Goal: Check status: Check status

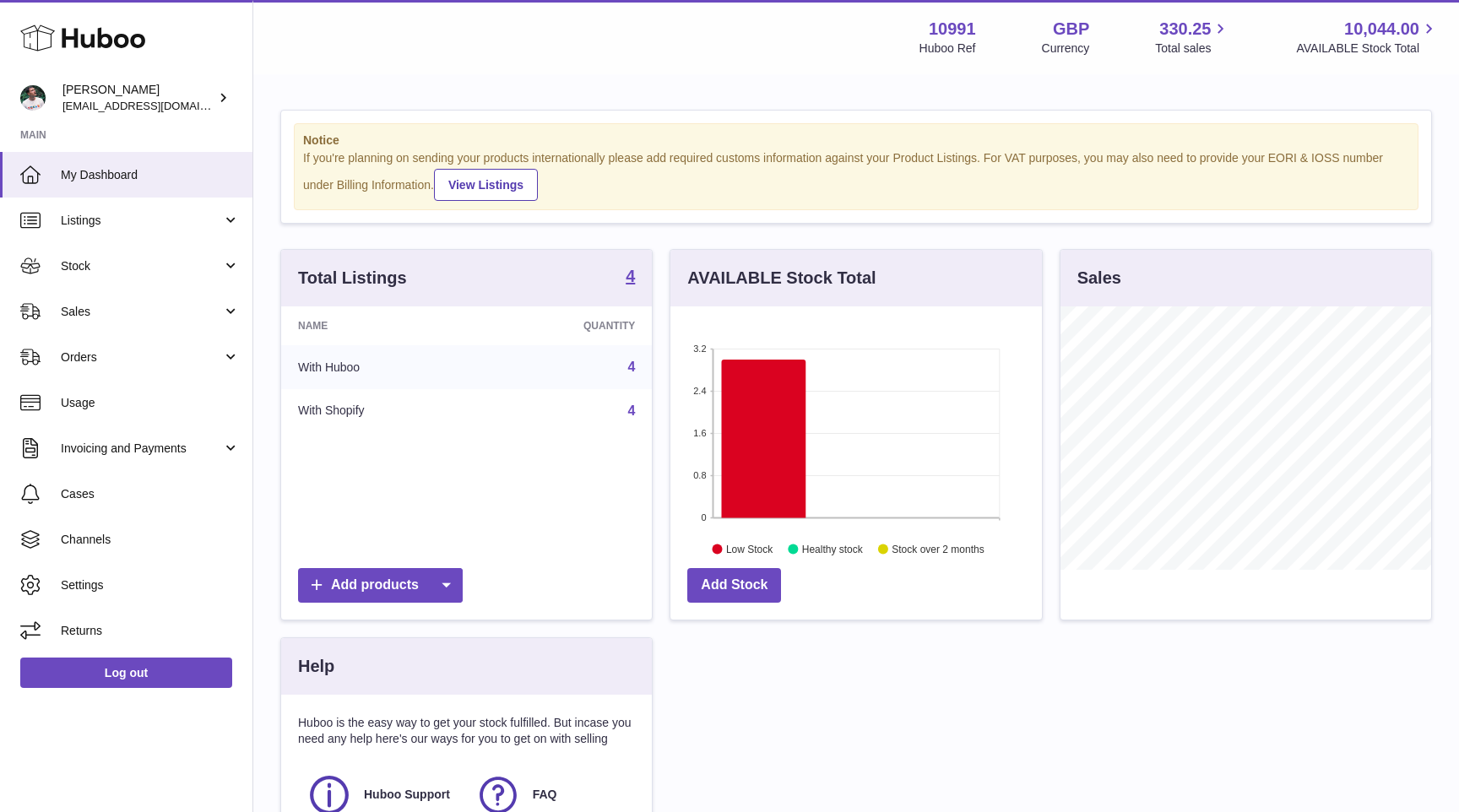
scroll to position [264, 371]
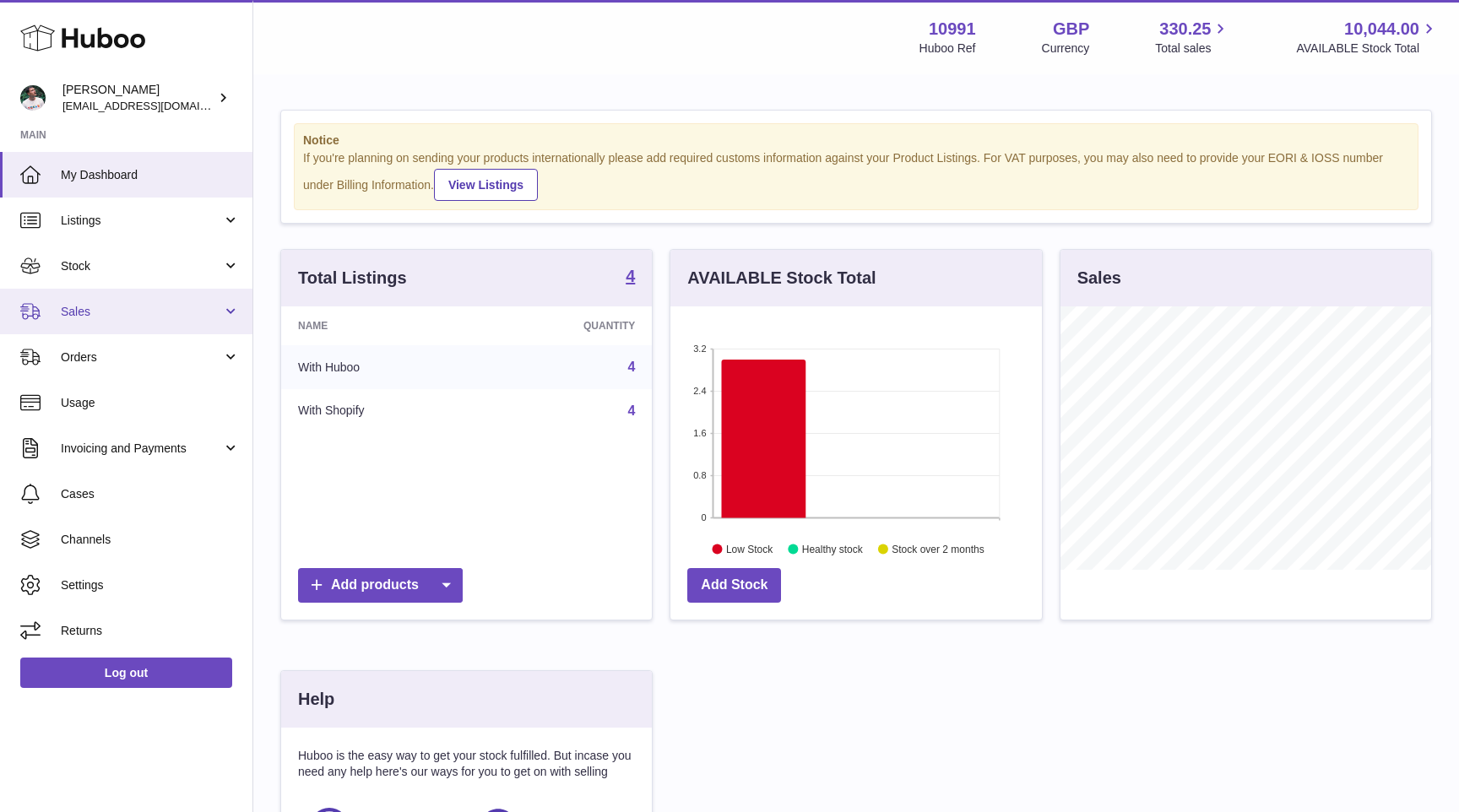
click at [142, 306] on span "Sales" at bounding box center [142, 311] width 161 height 16
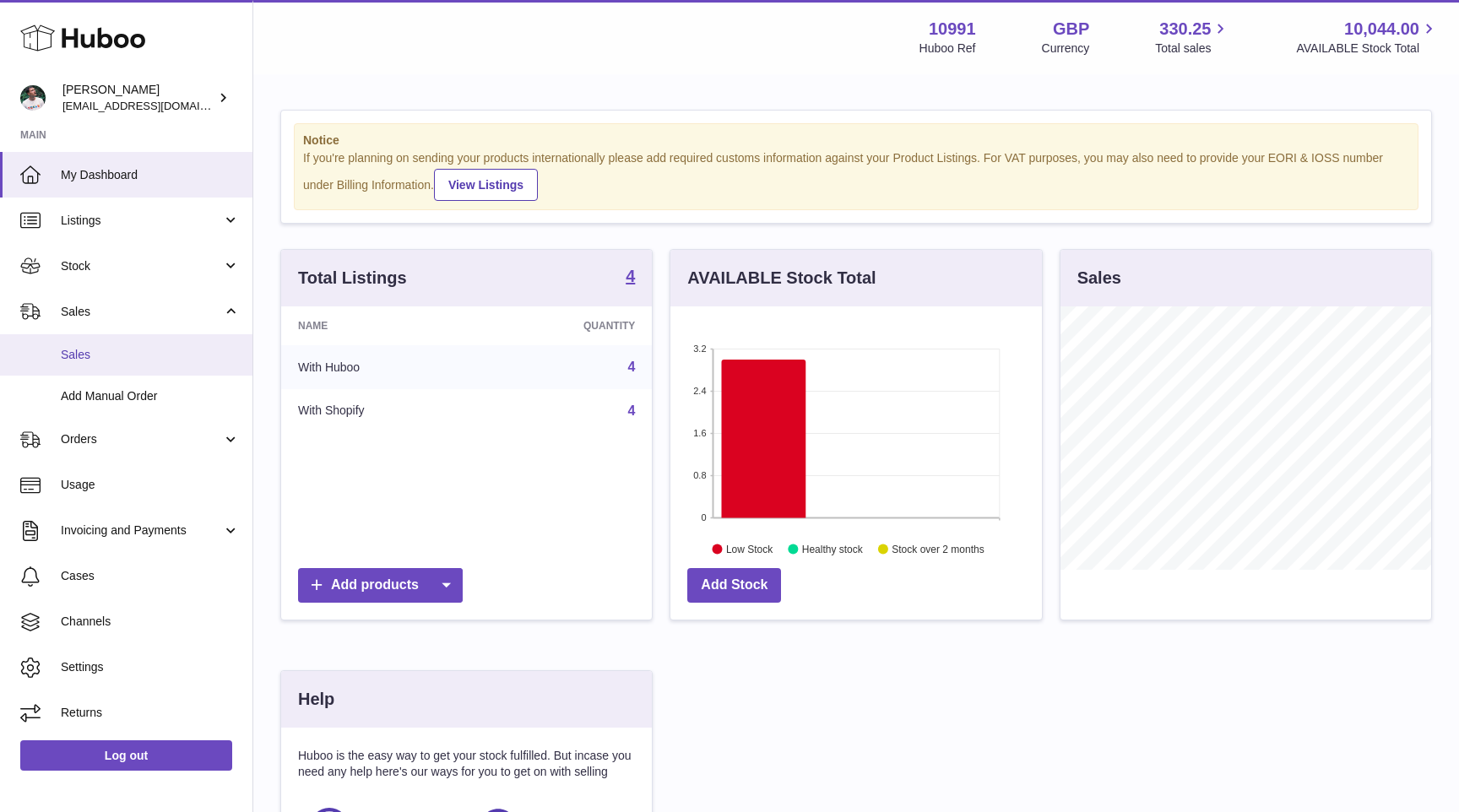
click at [135, 339] on link "Sales" at bounding box center [126, 355] width 252 height 42
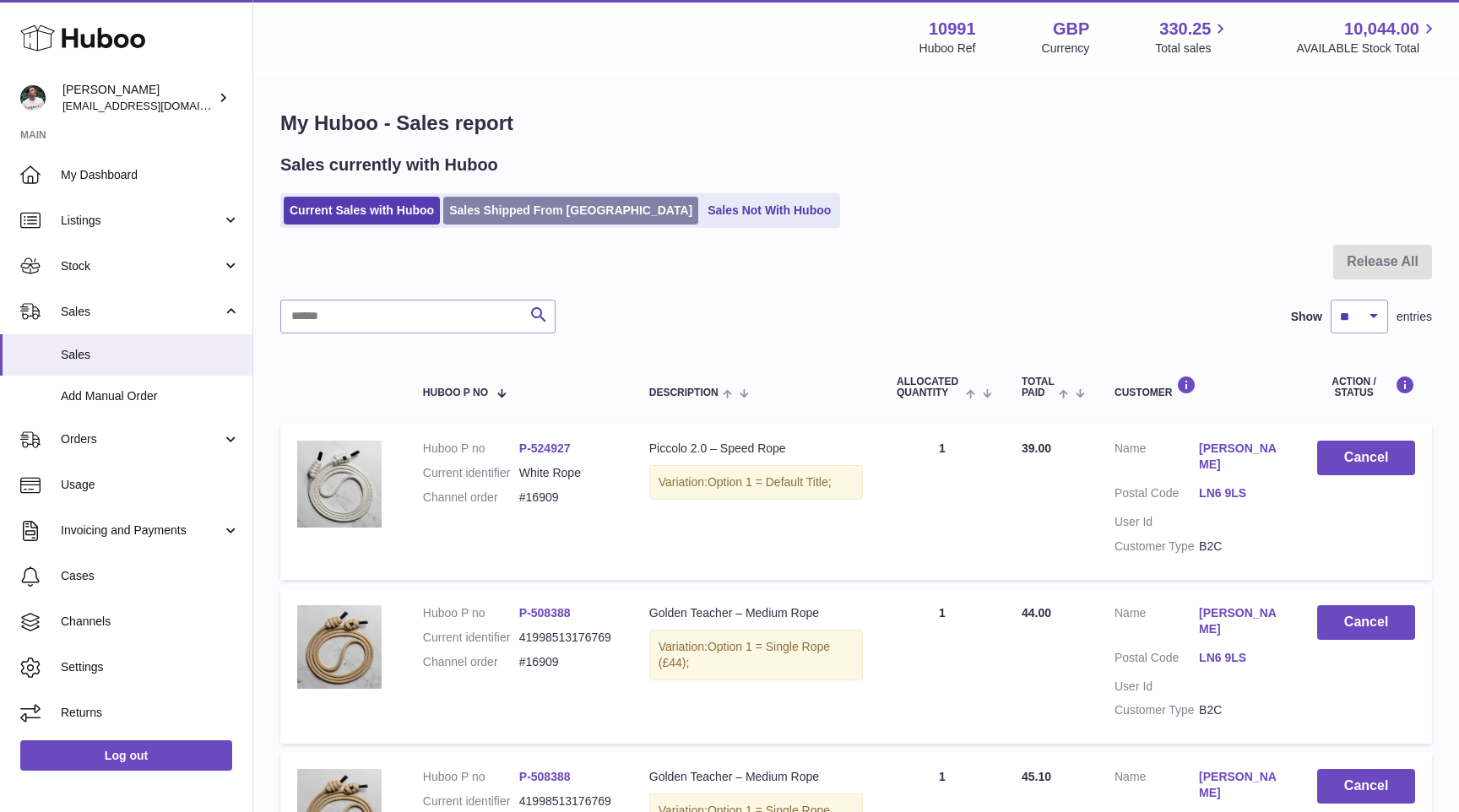
click at [526, 207] on link "Sales Shipped From Huboo" at bounding box center [571, 210] width 255 height 27
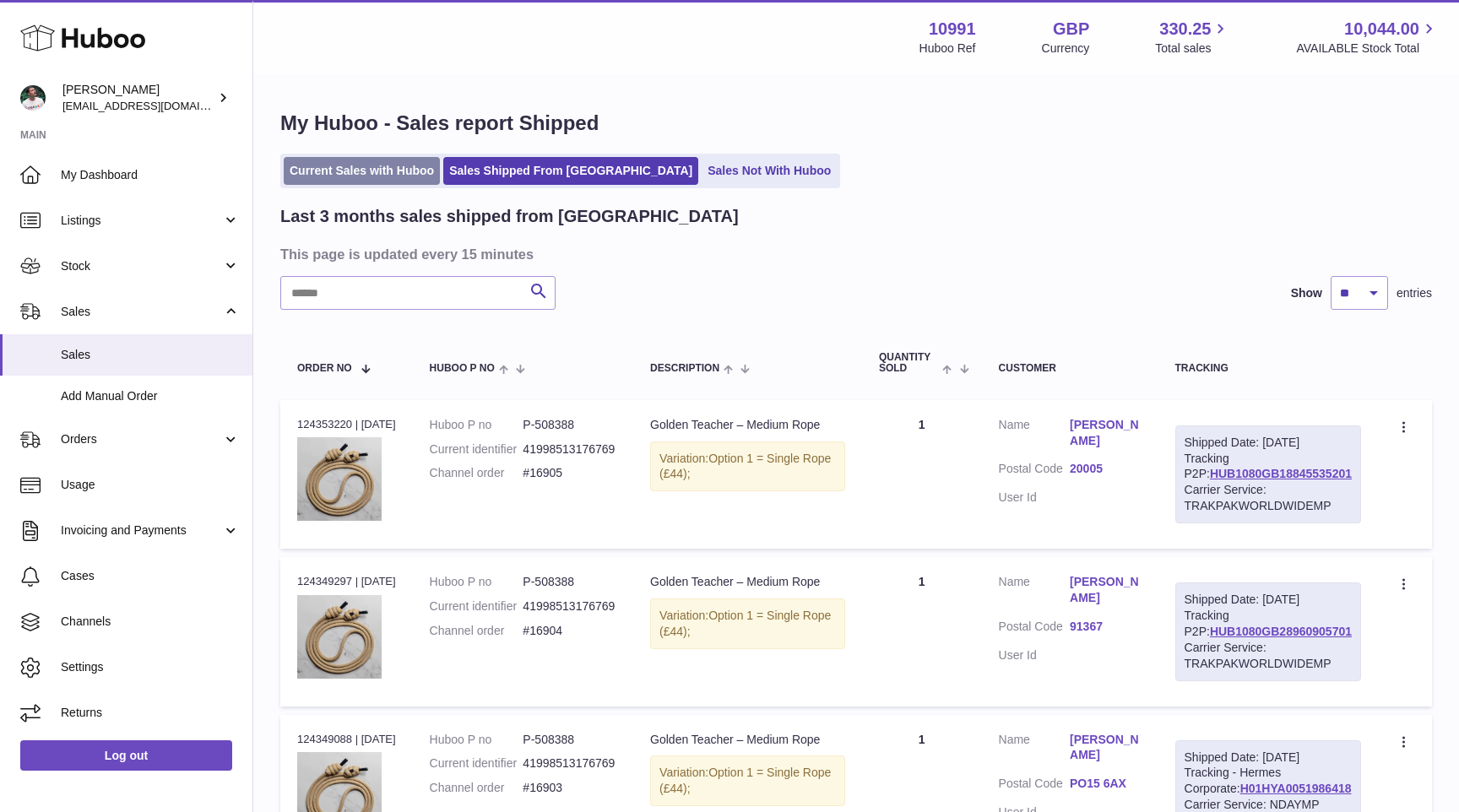
click at [370, 160] on link "Current Sales with Huboo" at bounding box center [362, 170] width 156 height 27
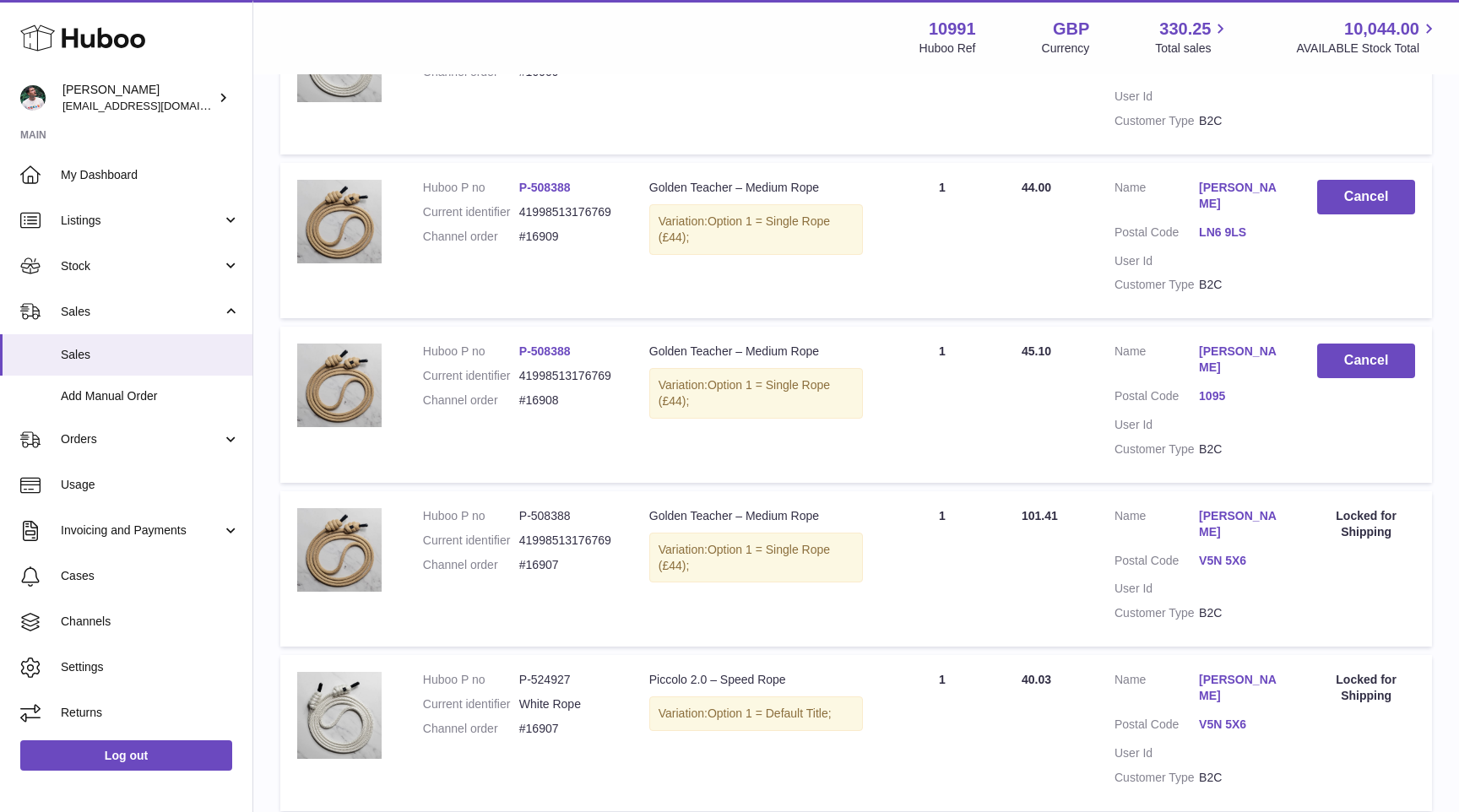
scroll to position [651, 0]
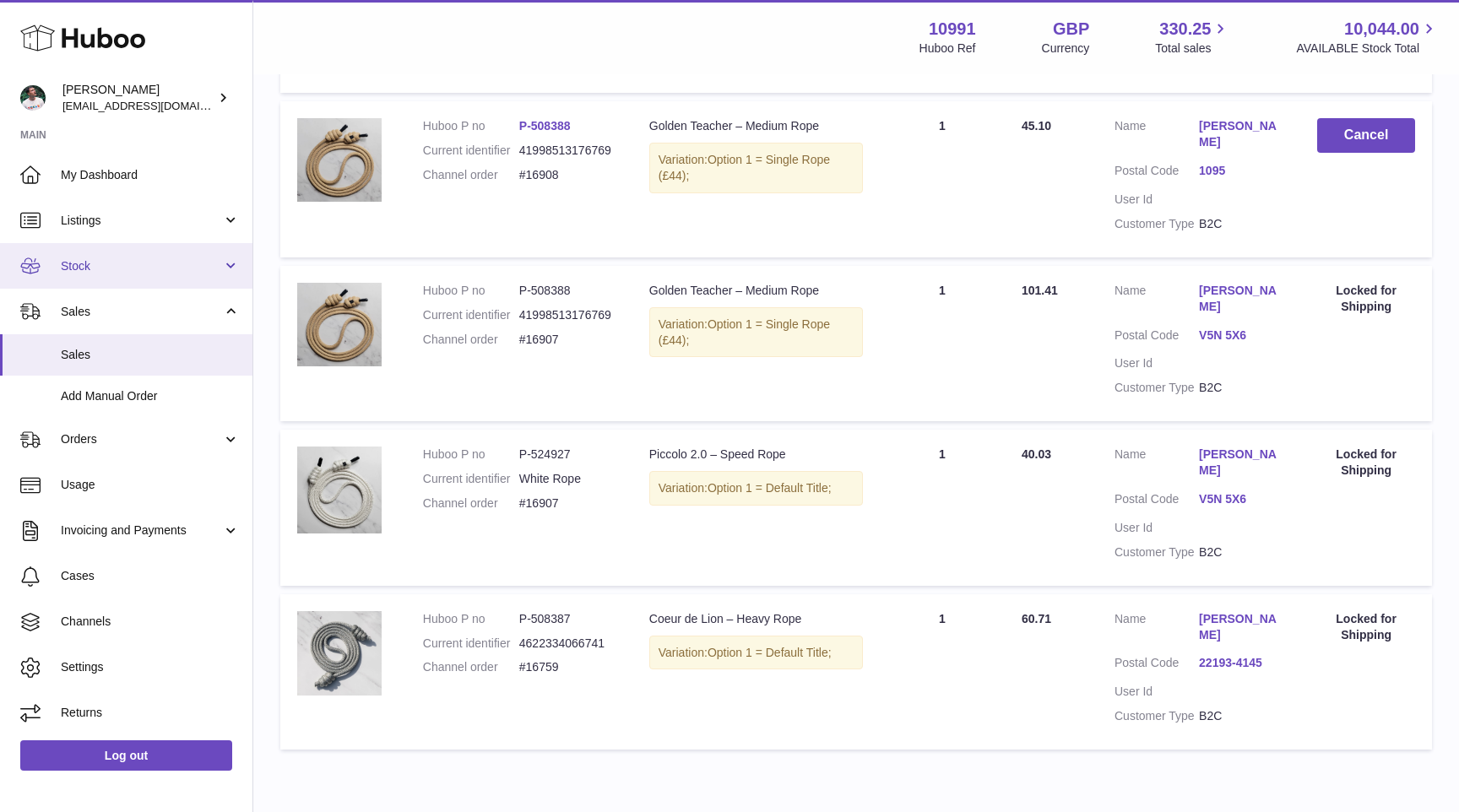
click at [160, 278] on link "Stock" at bounding box center [126, 266] width 252 height 46
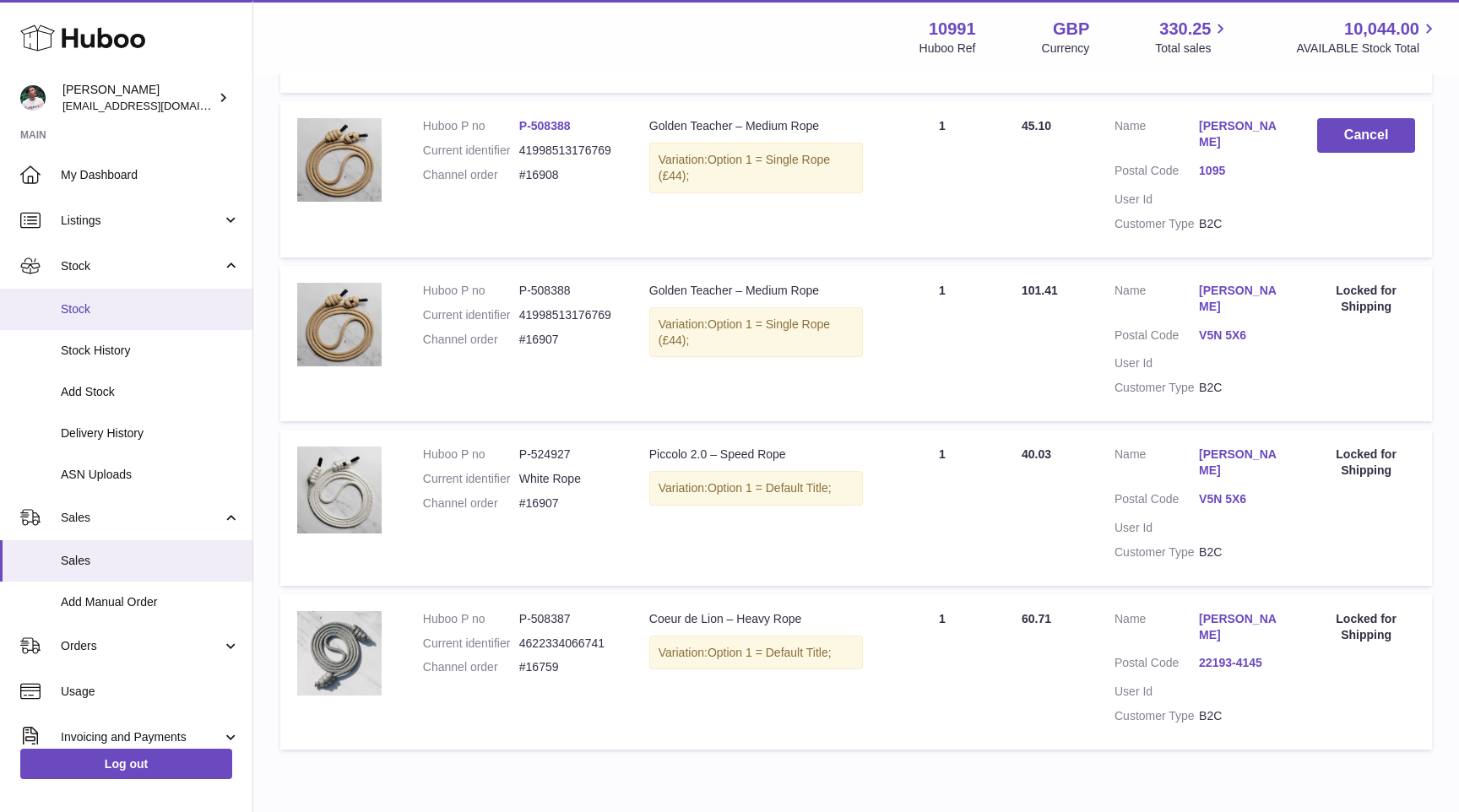
click at [155, 303] on span "Stock" at bounding box center [150, 310] width 179 height 16
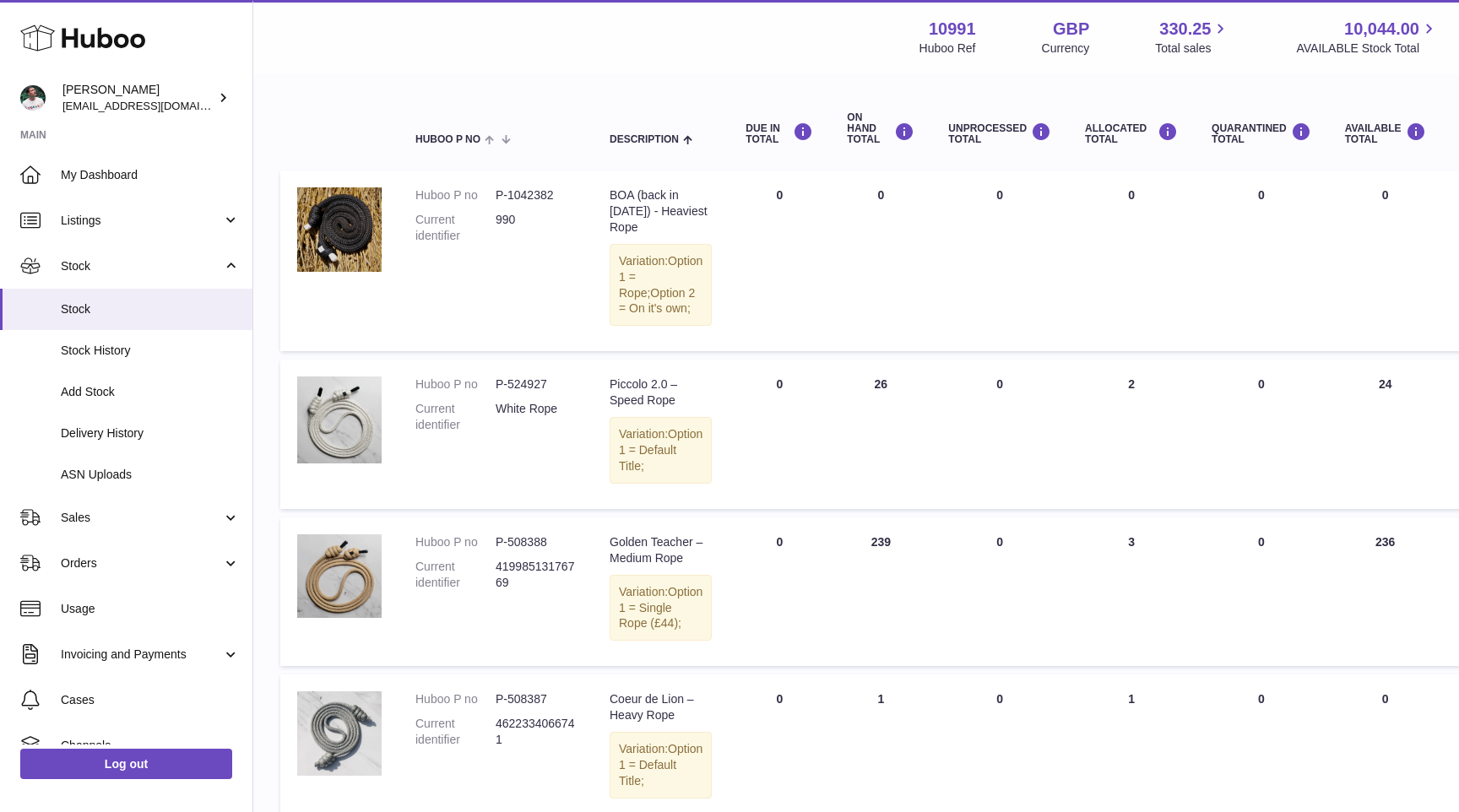
scroll to position [162, 0]
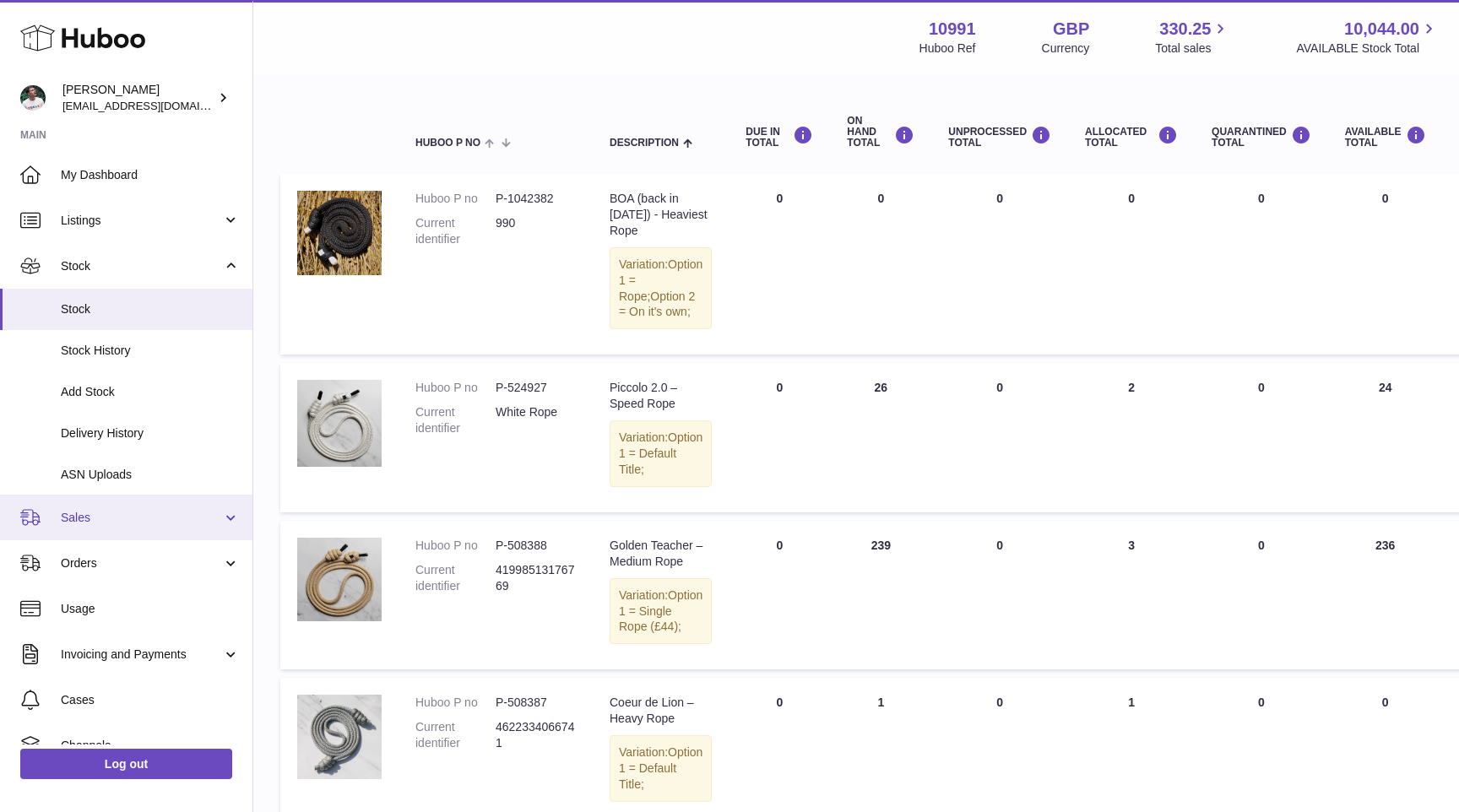
click at [134, 516] on span "Sales" at bounding box center [142, 517] width 161 height 16
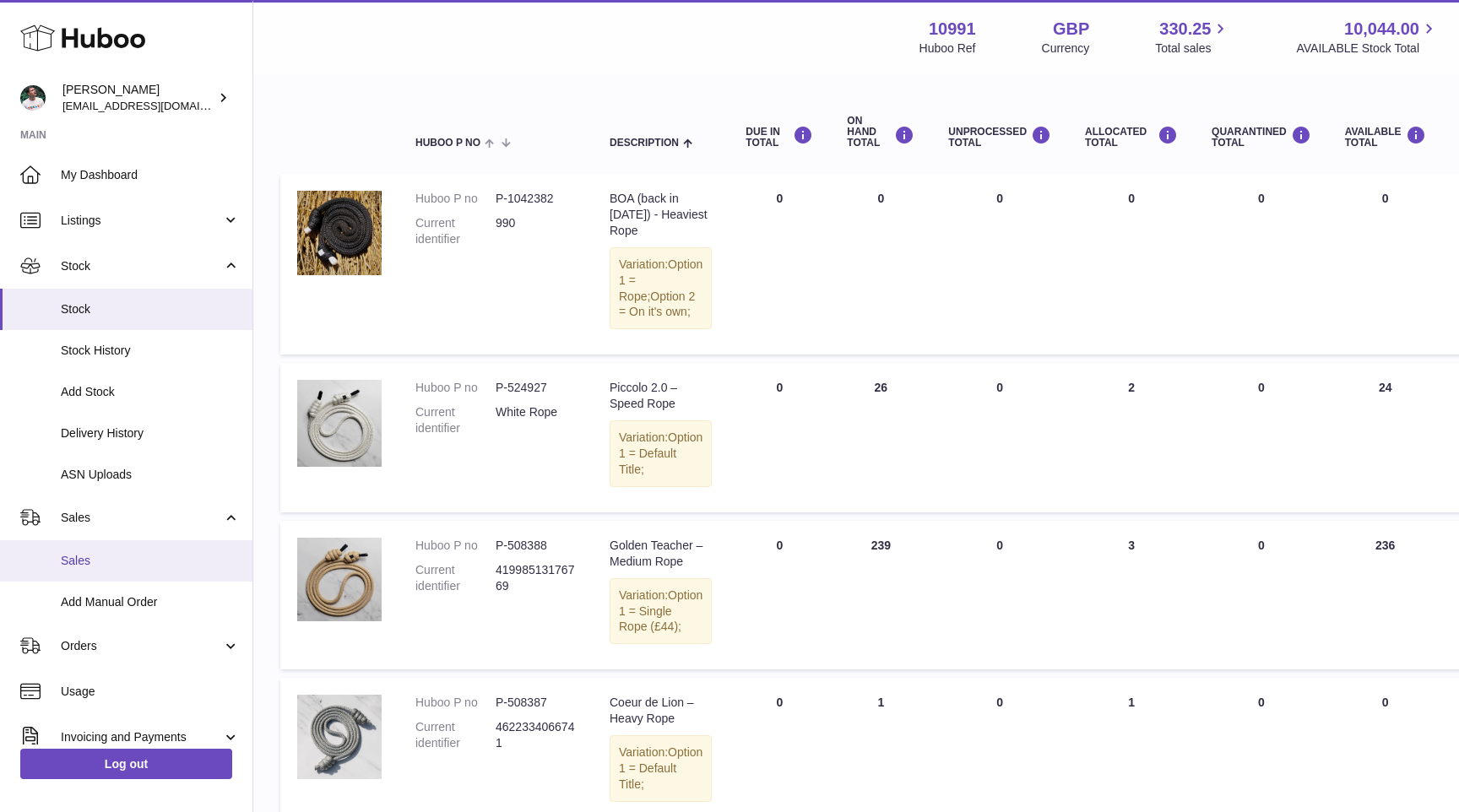
click at [132, 556] on span "Sales" at bounding box center [150, 561] width 179 height 16
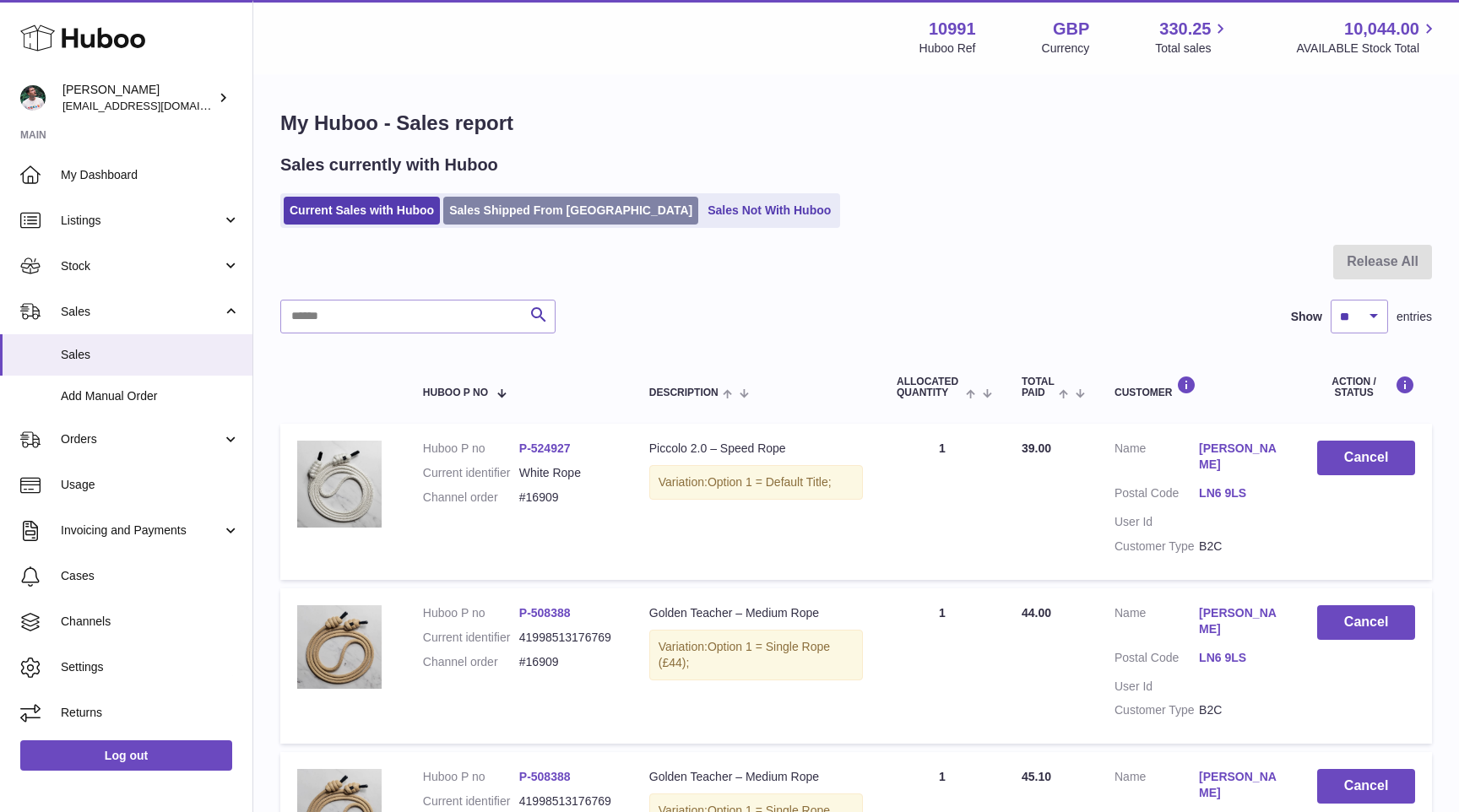
click at [523, 213] on link "Sales Shipped From [GEOGRAPHIC_DATA]" at bounding box center [571, 210] width 255 height 27
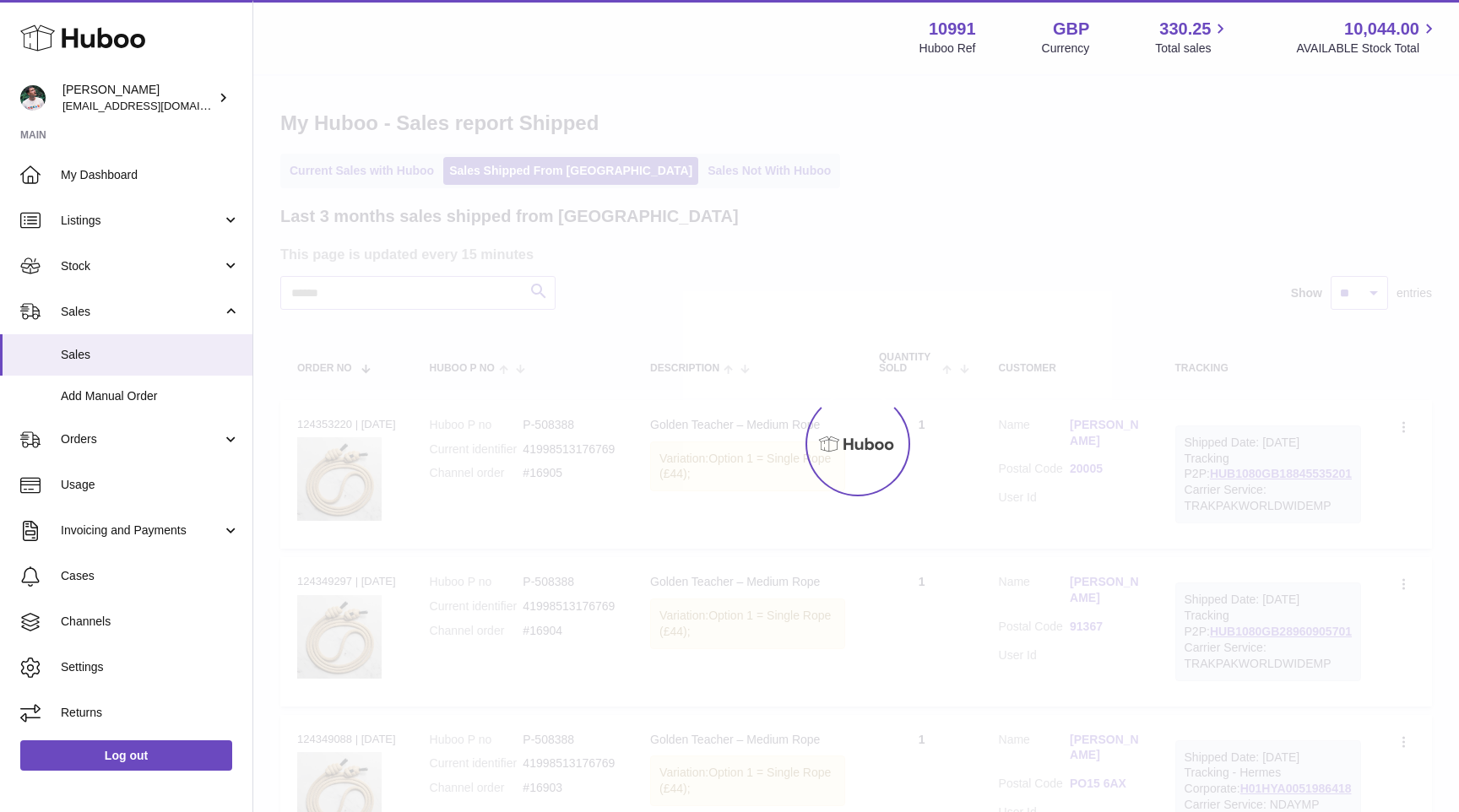
click at [407, 319] on div at bounding box center [856, 444] width 1205 height 736
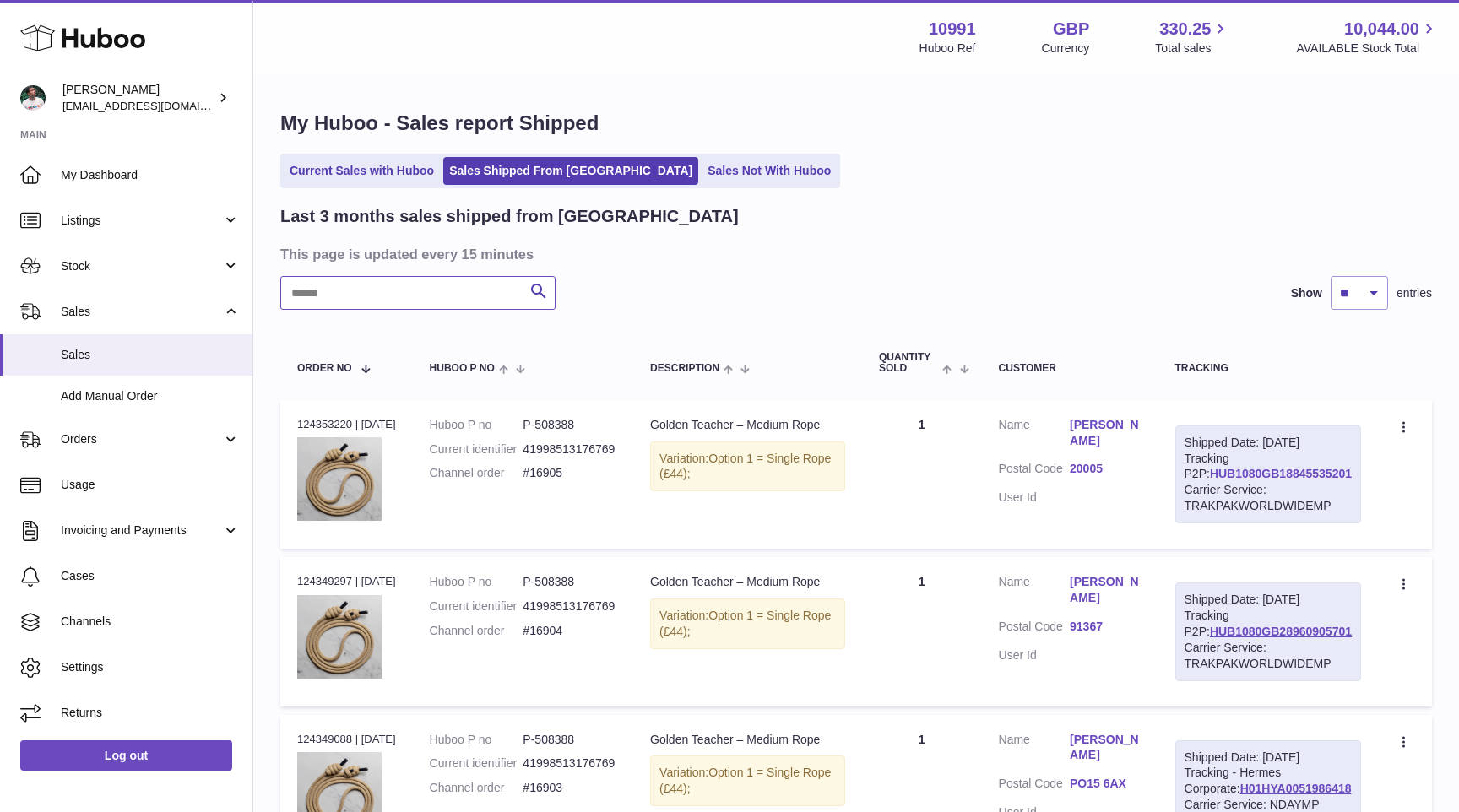
click at [411, 302] on input "text" at bounding box center [418, 293] width 275 height 34
paste input "*****"
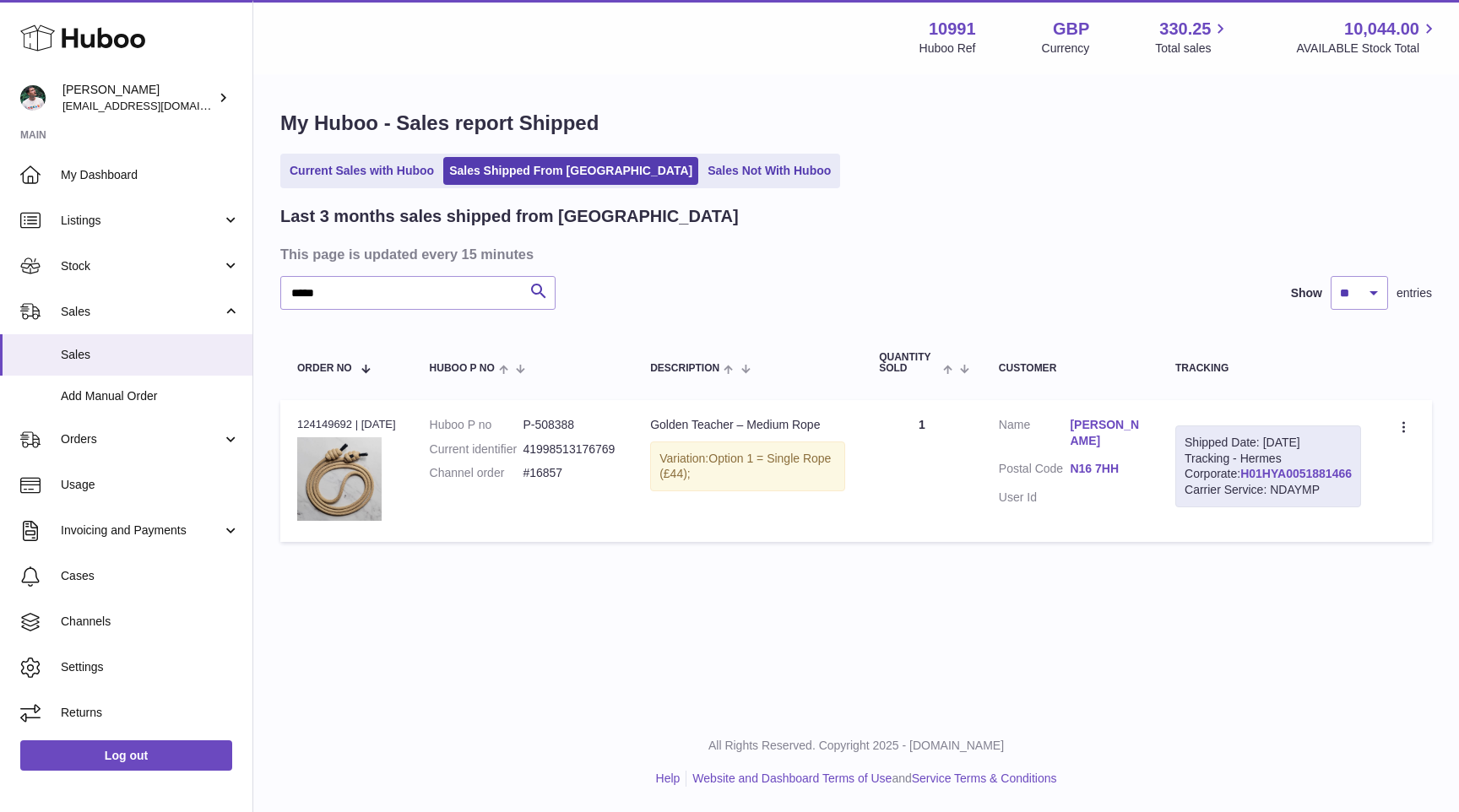
click at [1267, 480] on link "H01HYA0051881466" at bounding box center [1295, 473] width 111 height 13
click at [1128, 469] on link "N16 7HH" at bounding box center [1105, 469] width 72 height 16
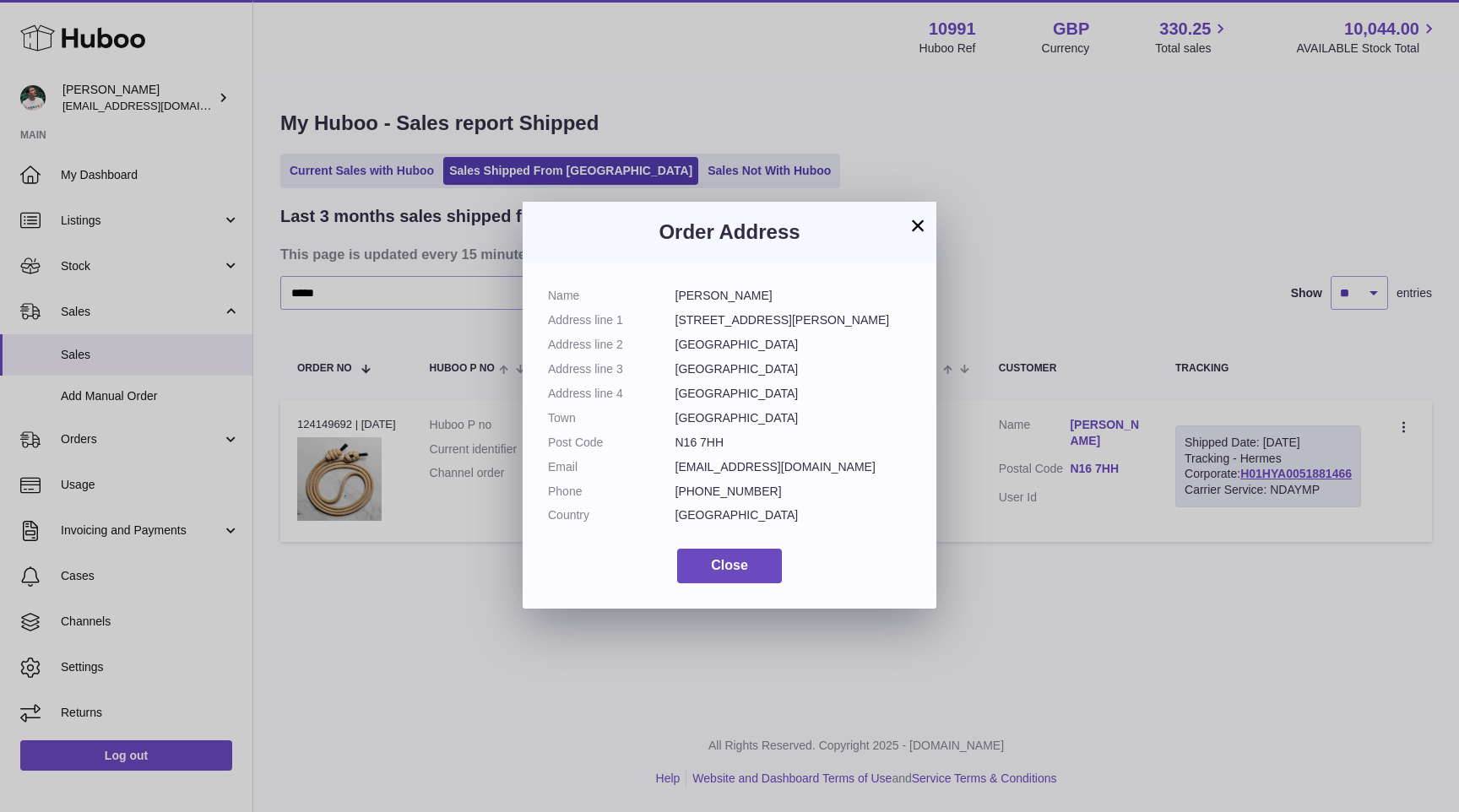
drag, startPoint x: 730, startPoint y: 442, endPoint x: 673, endPoint y: 442, distance: 57.0
click at [673, 442] on dl "Name jayne goldheart Address line 1 134 Gibson Gardens Address line 2 Stoke New…" at bounding box center [729, 410] width 363 height 244
copy dl "N16 7HH"
click at [922, 221] on button "×" at bounding box center [918, 225] width 20 height 20
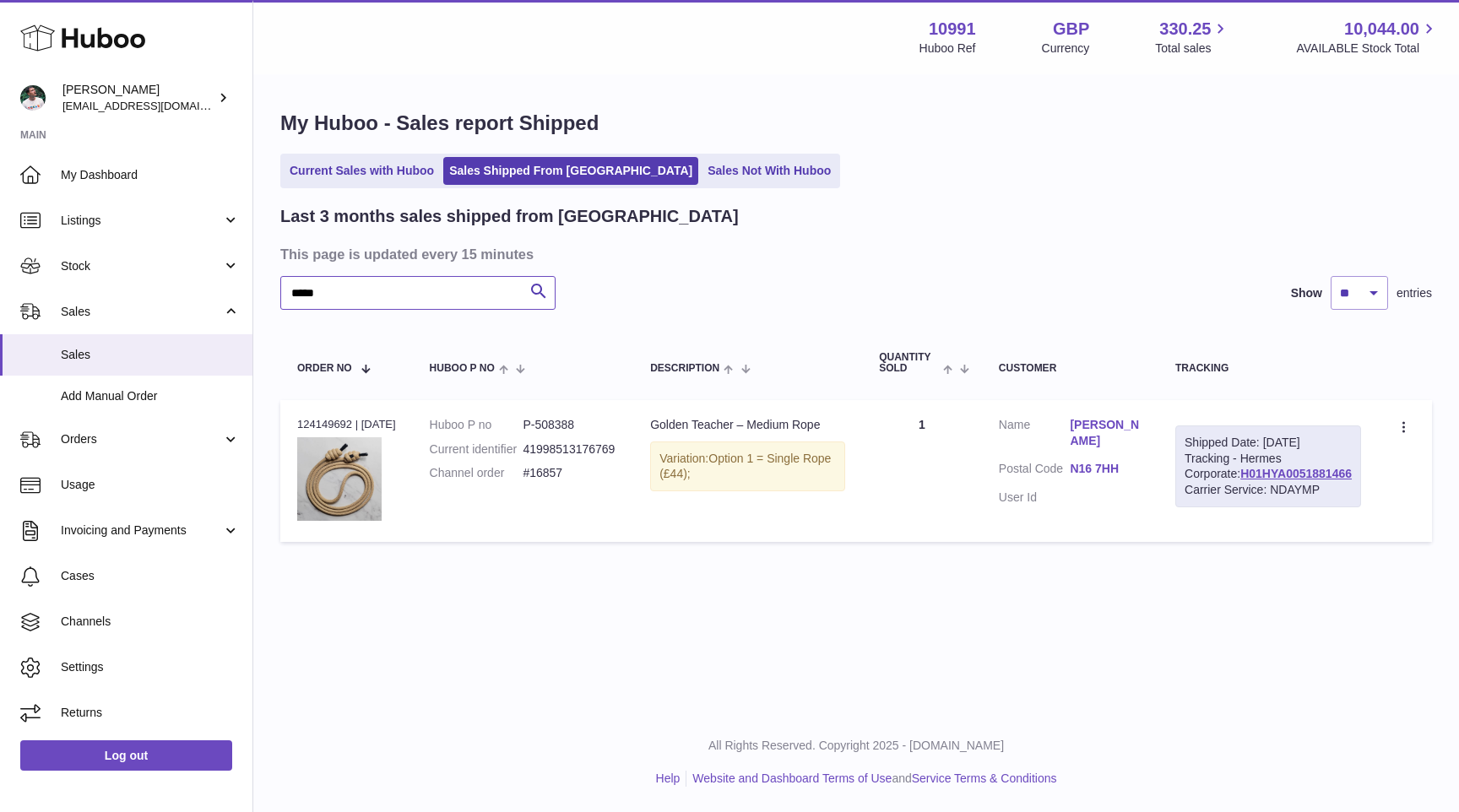
click at [360, 295] on input "*****" at bounding box center [418, 293] width 275 height 34
paste input "*"
type input "******"
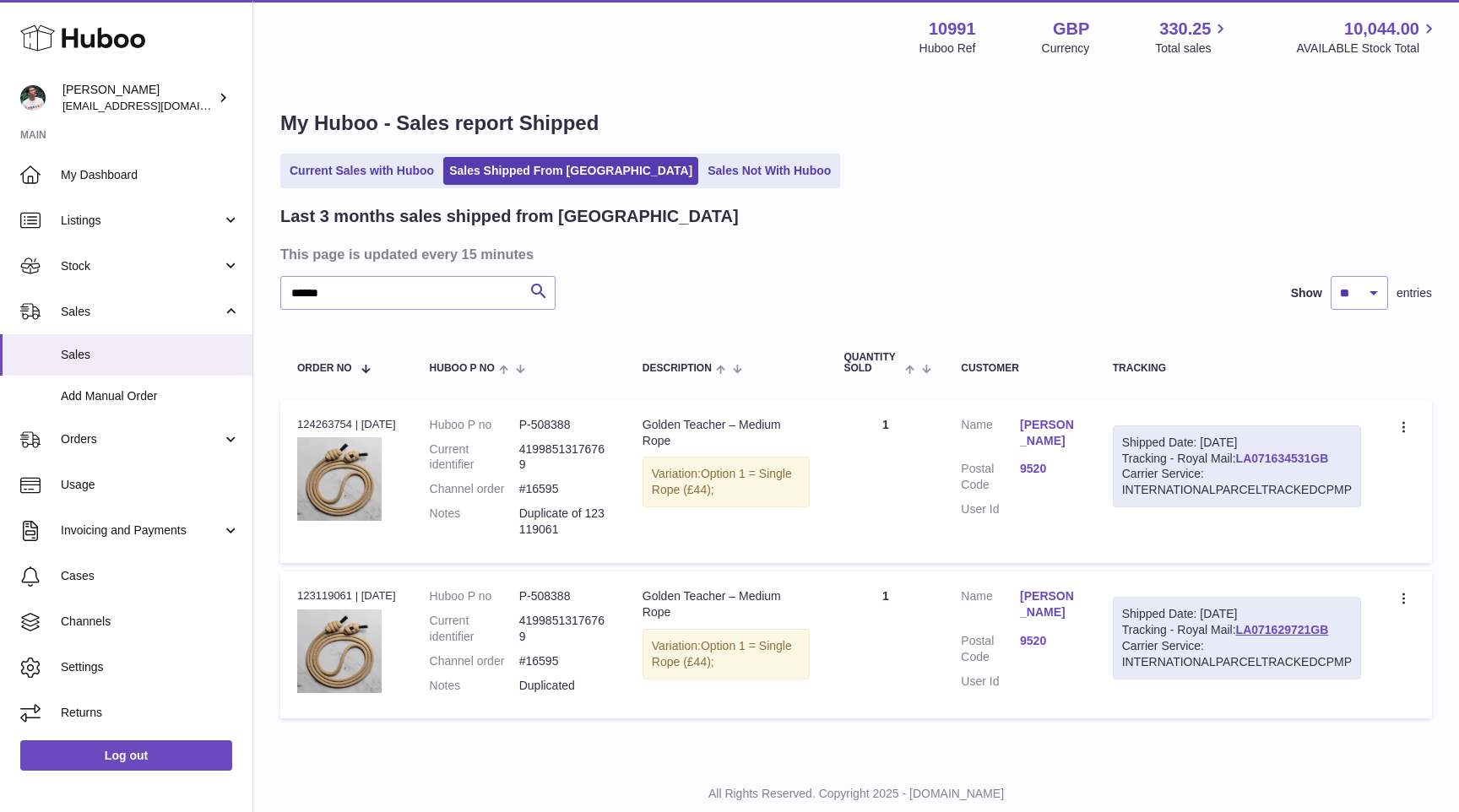
click at [1286, 459] on link "LA071634531GB" at bounding box center [1282, 457] width 93 height 13
click at [1032, 477] on link "9520" at bounding box center [1048, 469] width 59 height 16
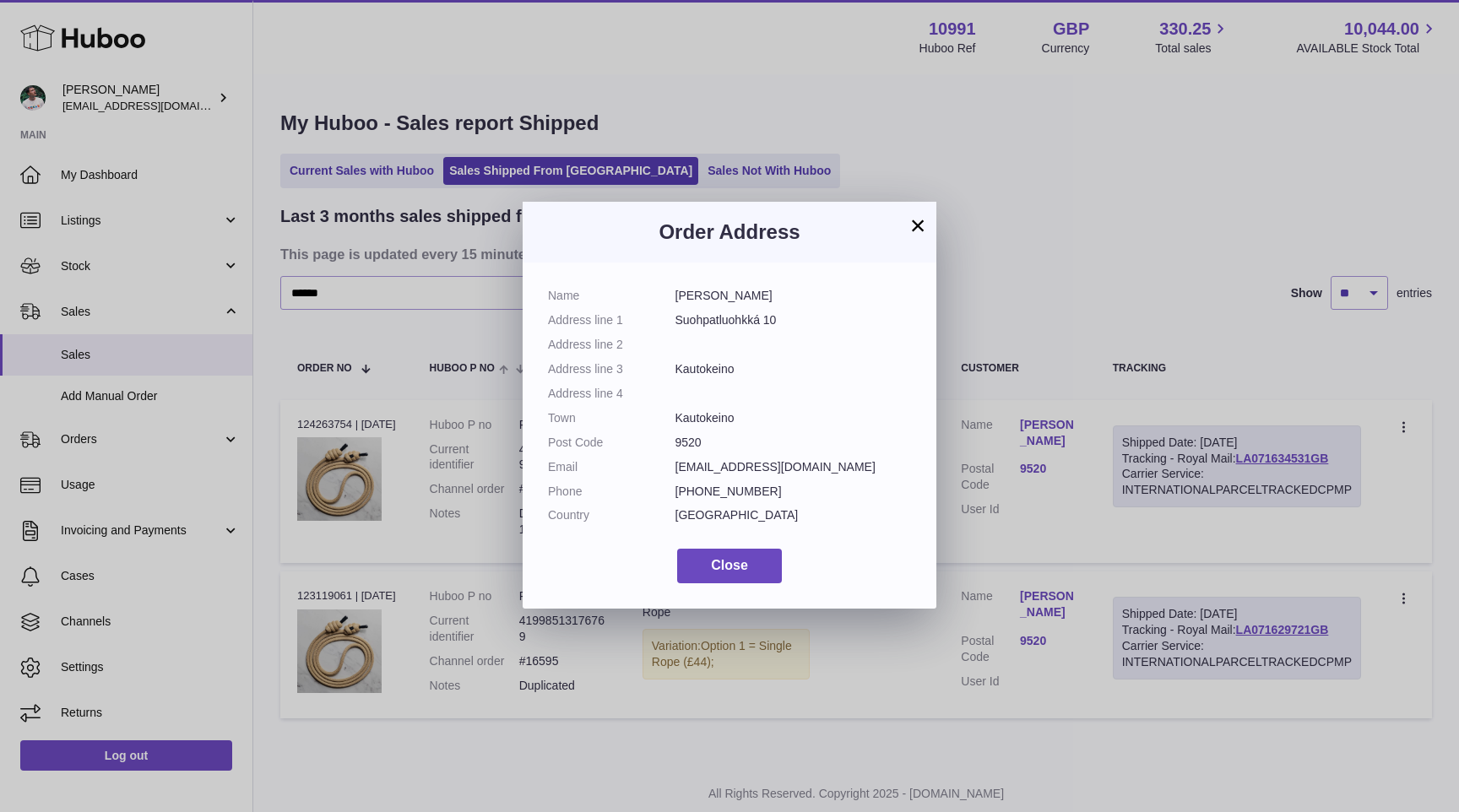
click at [919, 226] on button "×" at bounding box center [918, 225] width 20 height 20
